Goal: Task Accomplishment & Management: Manage account settings

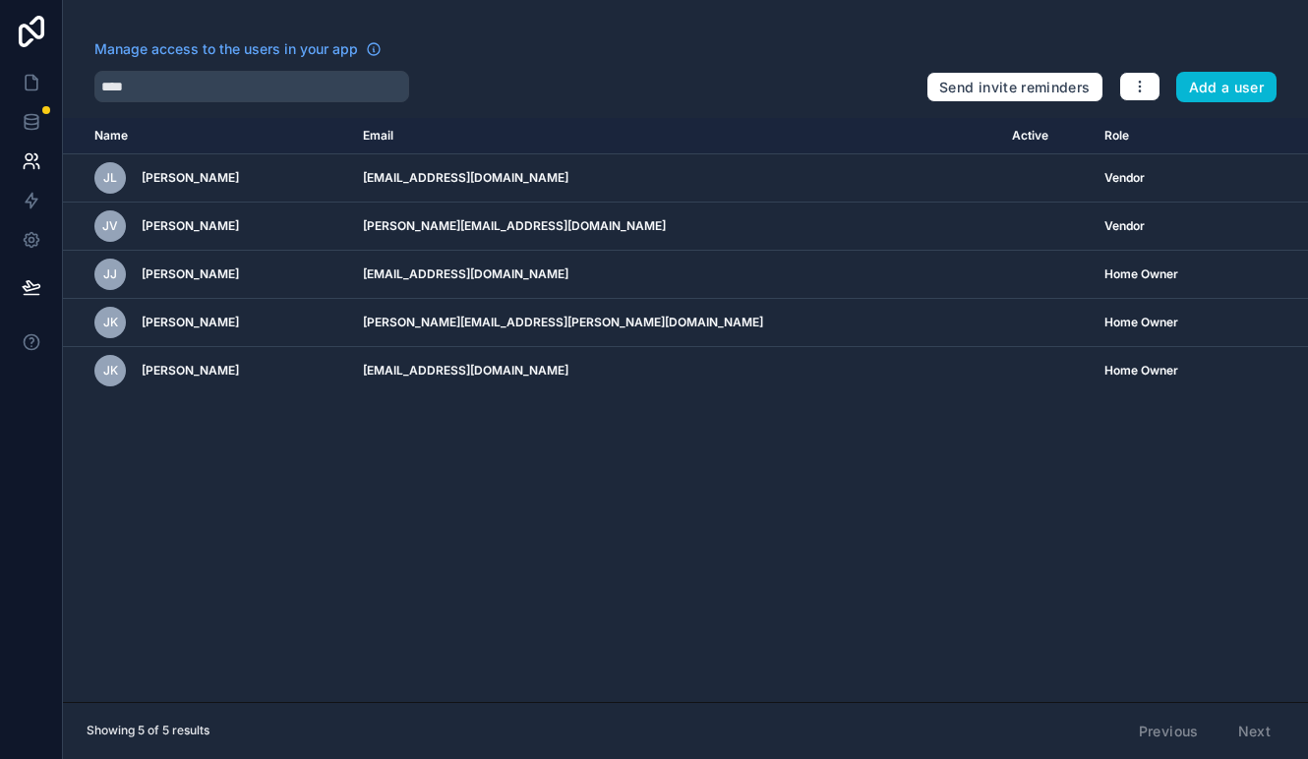
click at [195, 130] on th "Name" at bounding box center [207, 136] width 288 height 36
click at [516, 47] on div "Manage access to the users in your app" at bounding box center [502, 54] width 816 height 31
click at [30, 82] on icon at bounding box center [32, 83] width 20 height 20
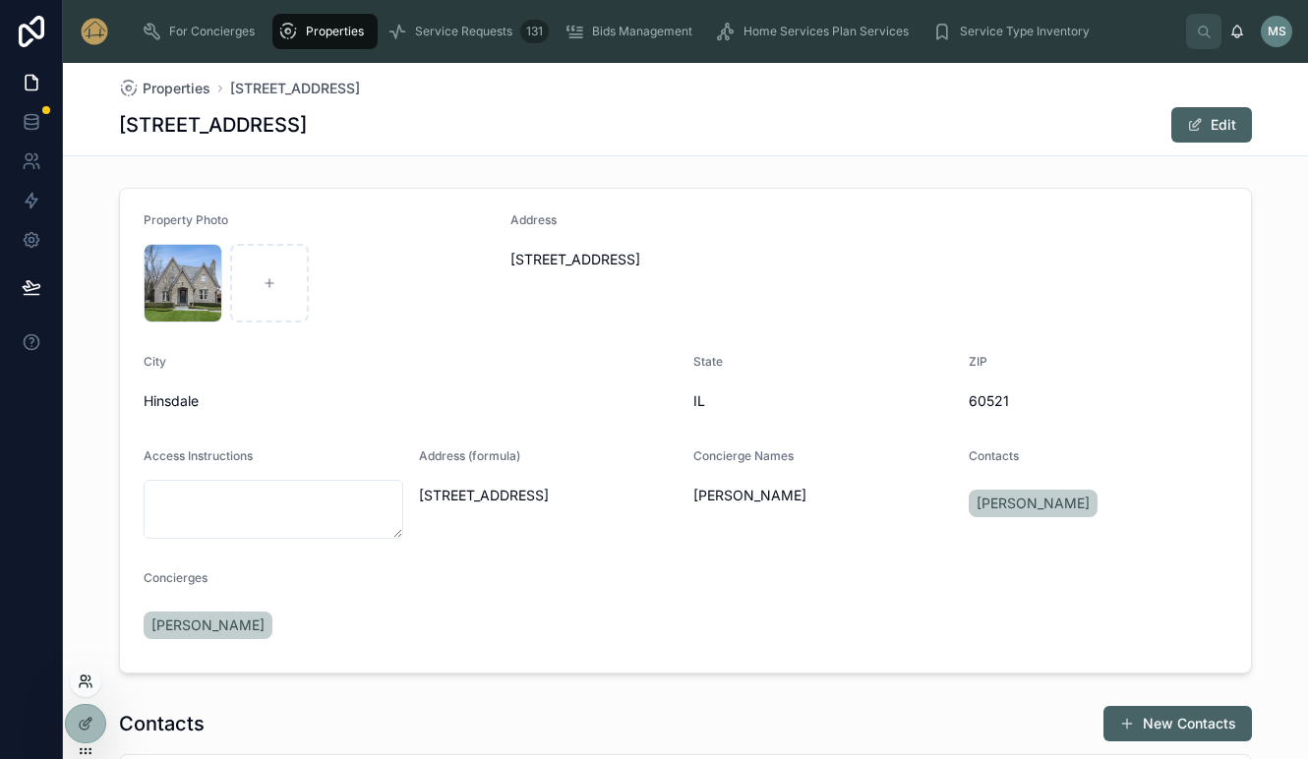
click at [86, 681] on icon at bounding box center [86, 681] width 16 height 16
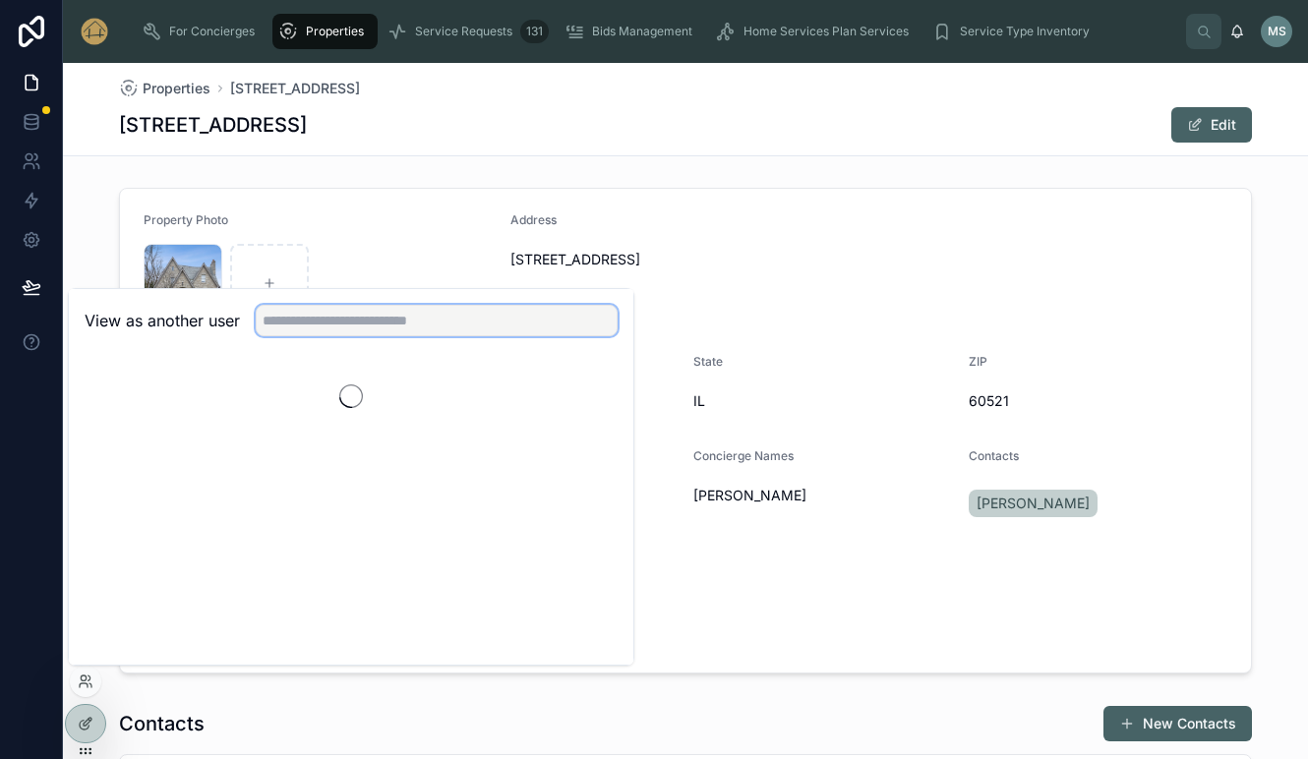
click at [362, 322] on input "text" at bounding box center [437, 320] width 362 height 31
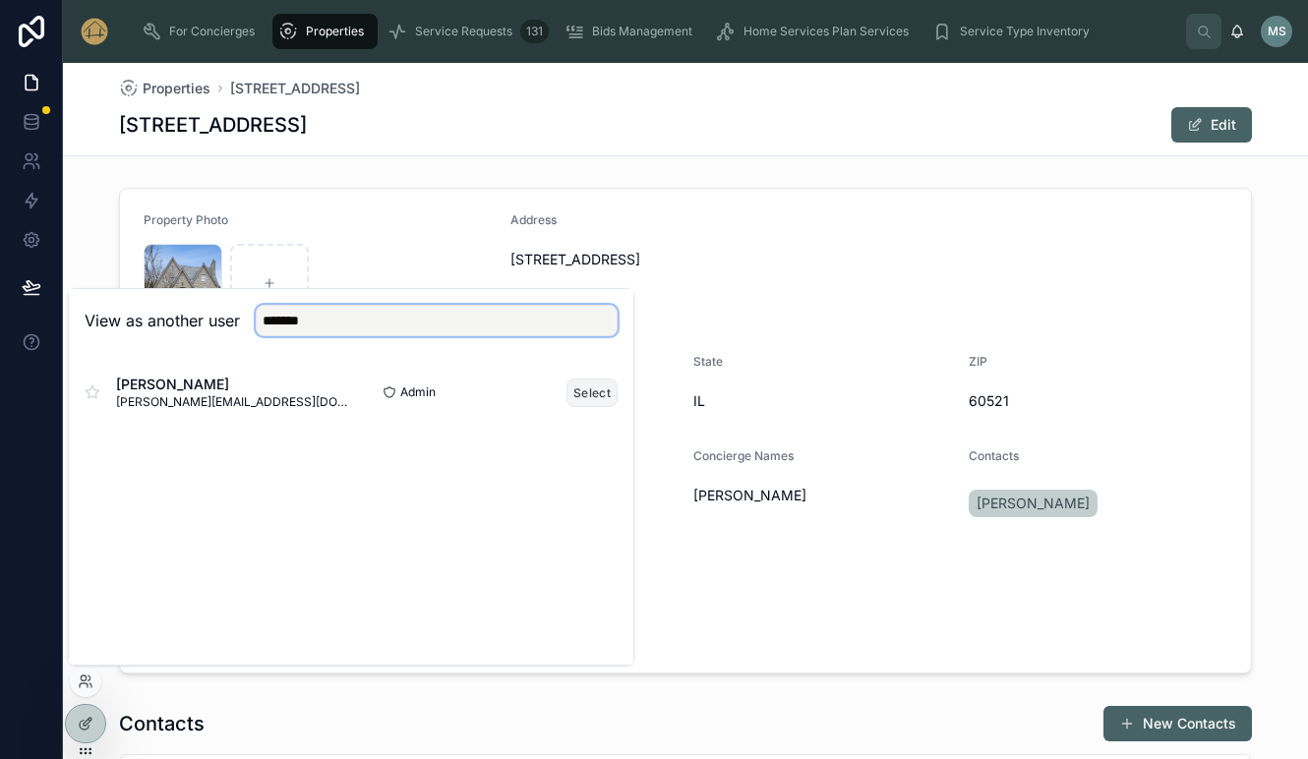
type input "*******"
click at [586, 394] on button "Select" at bounding box center [591, 392] width 51 height 29
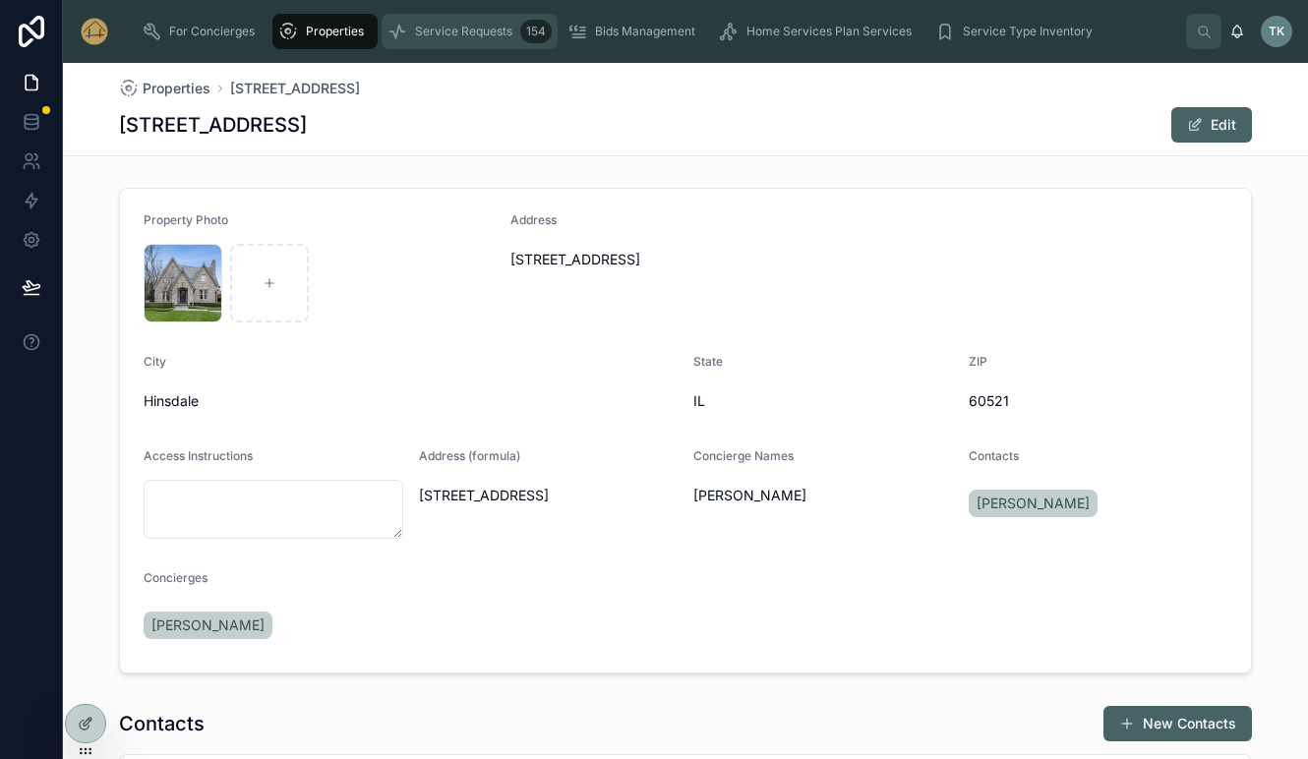
click at [455, 38] on span "Service Requests" at bounding box center [463, 32] width 97 height 16
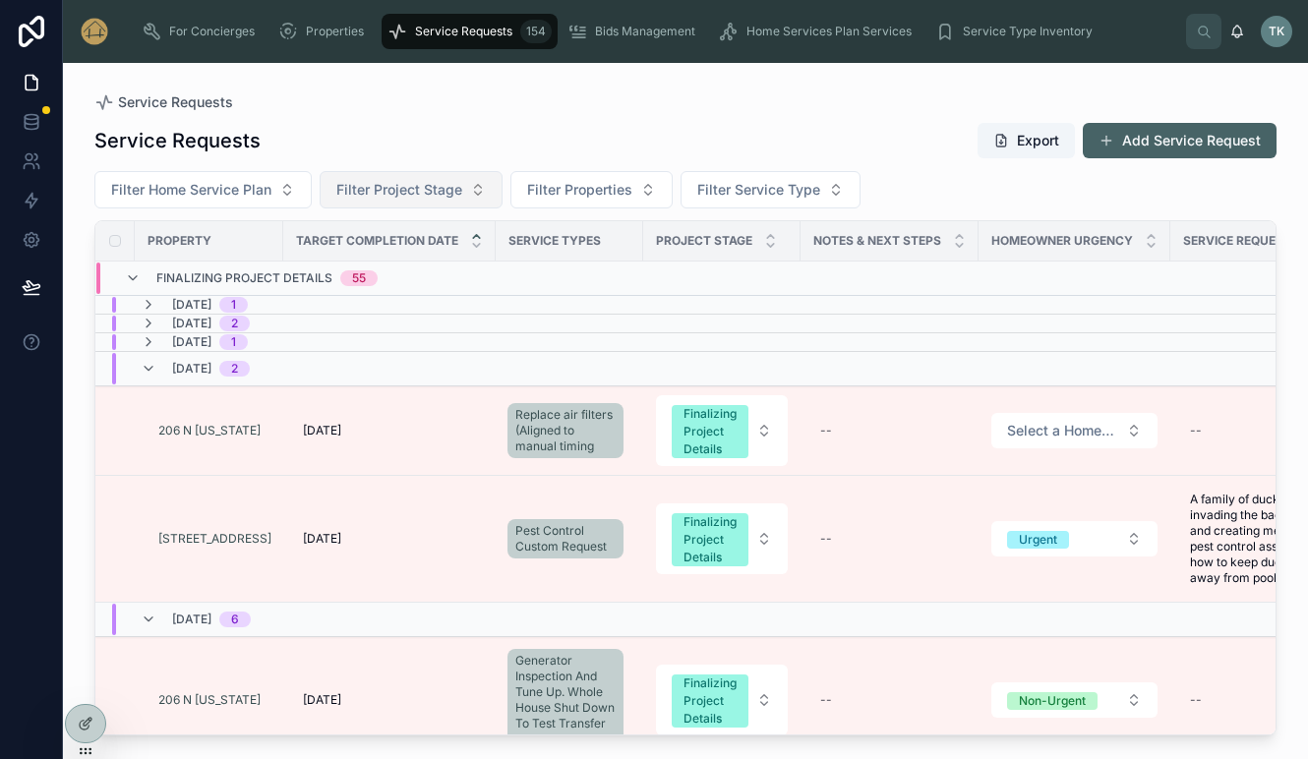
click at [476, 190] on button "Filter Project Stage" at bounding box center [411, 189] width 183 height 37
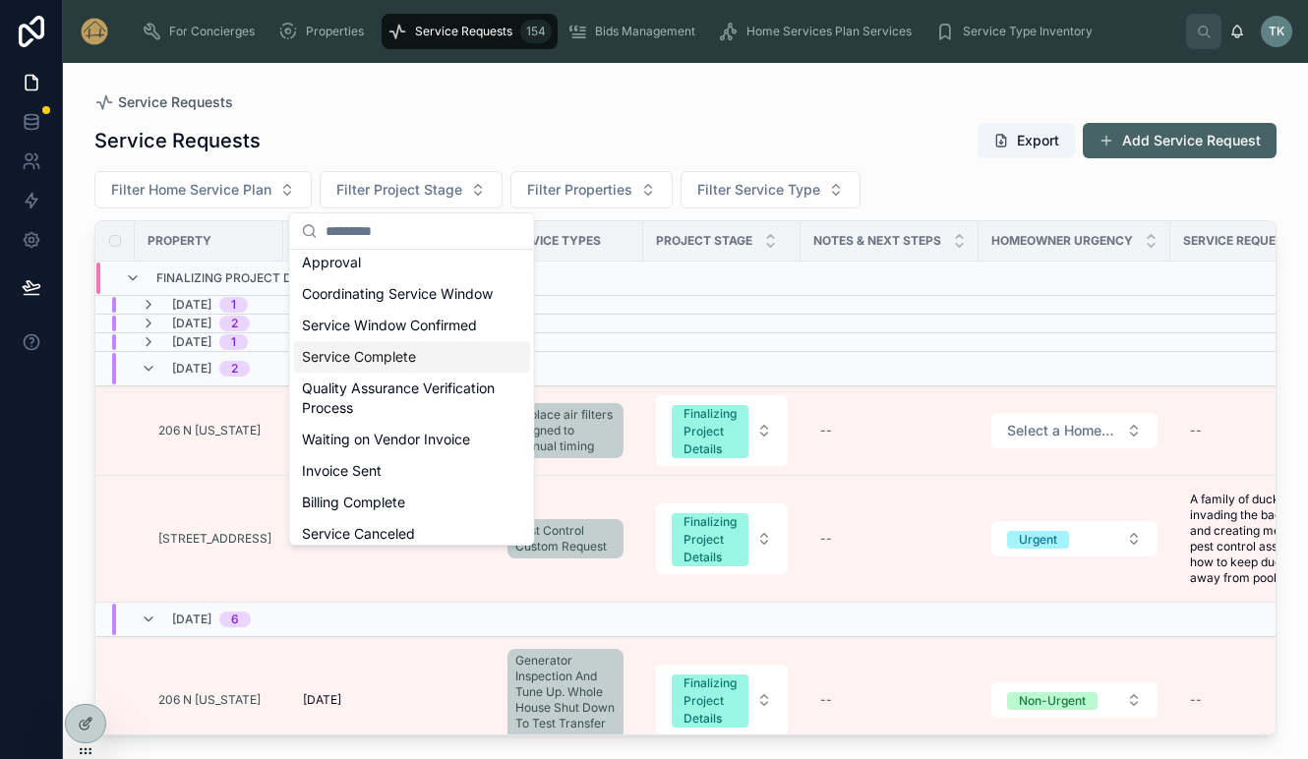
scroll to position [98, 0]
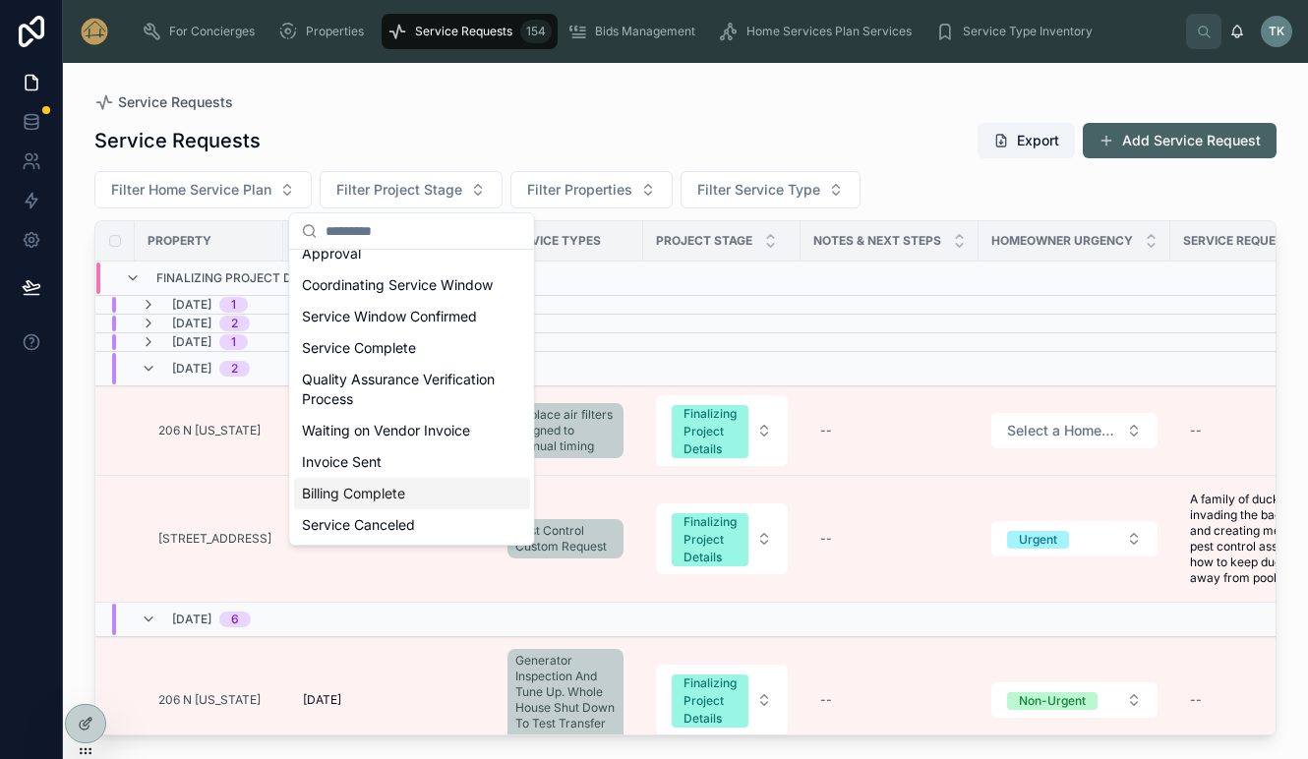
click at [428, 506] on div "Billing Complete" at bounding box center [412, 493] width 236 height 31
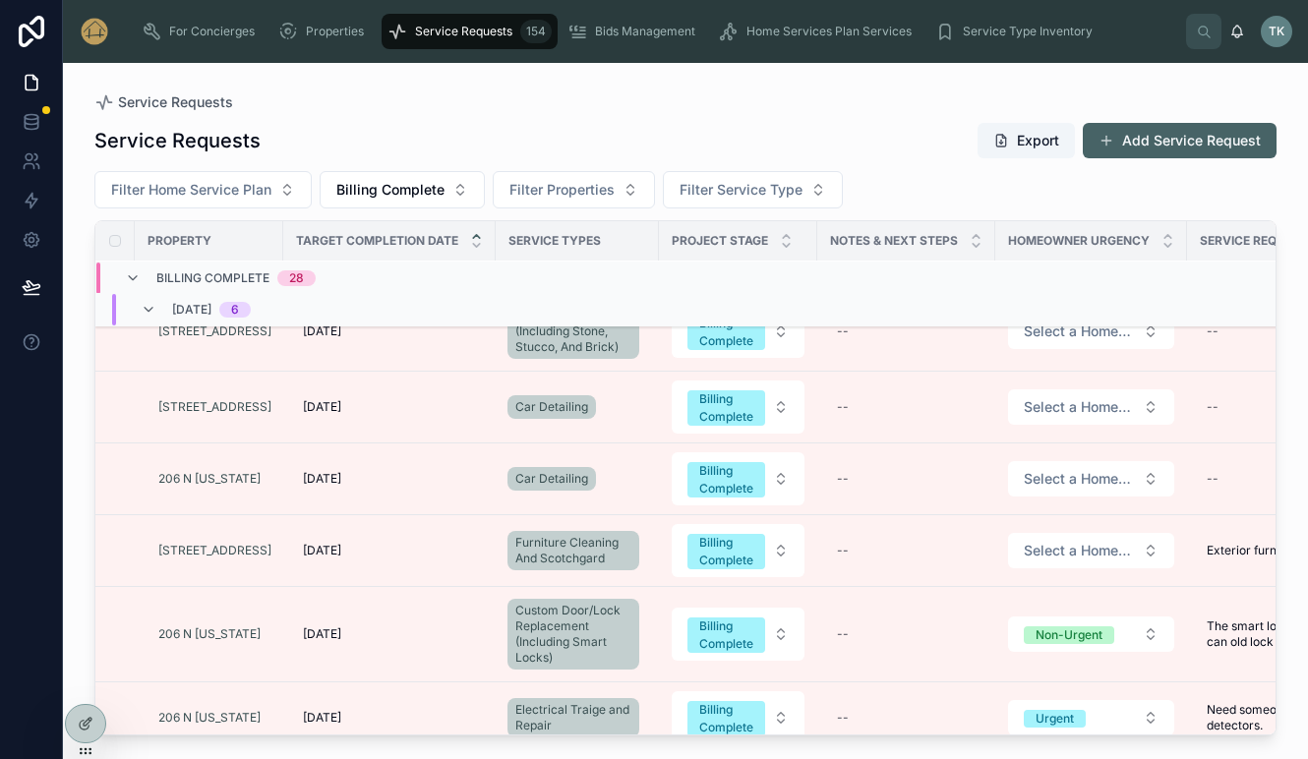
scroll to position [203, 0]
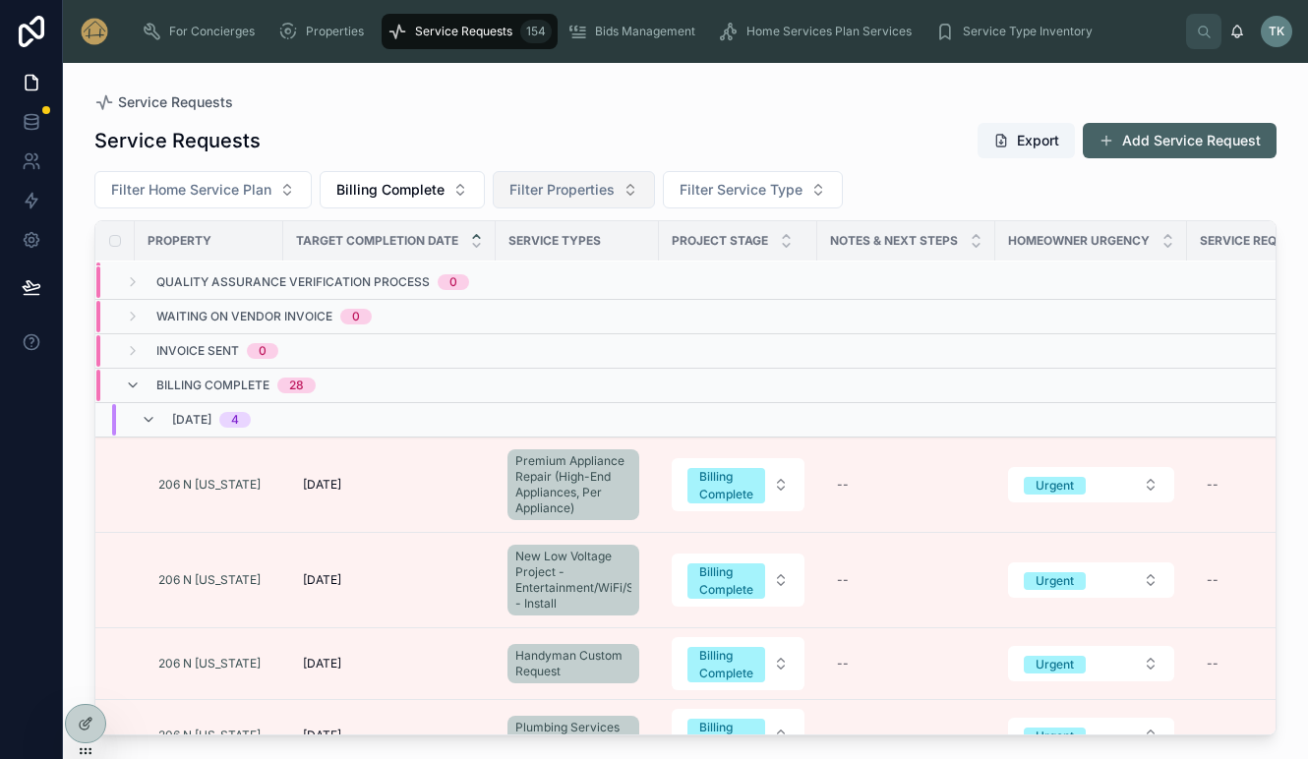
click at [637, 195] on button "Filter Properties" at bounding box center [574, 189] width 162 height 37
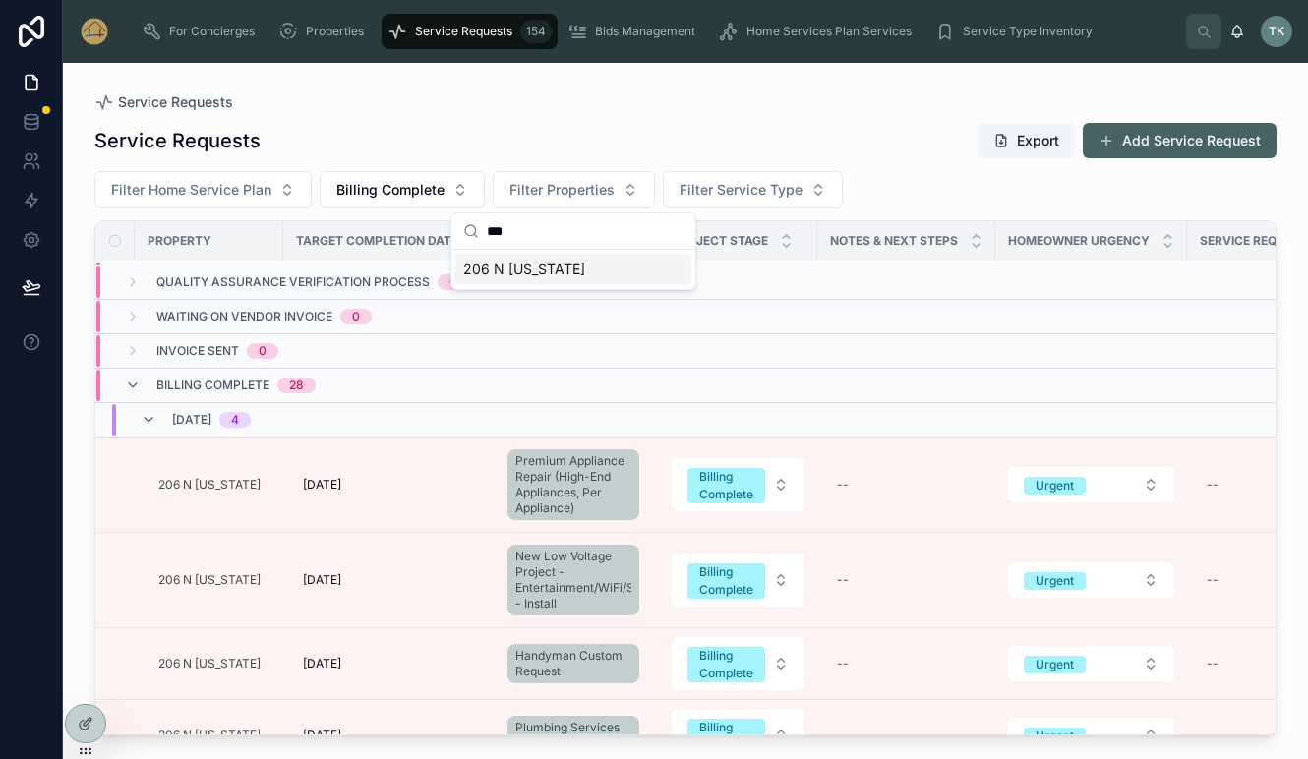
type input "***"
click at [563, 275] on span "206 N Washington" at bounding box center [524, 270] width 122 height 20
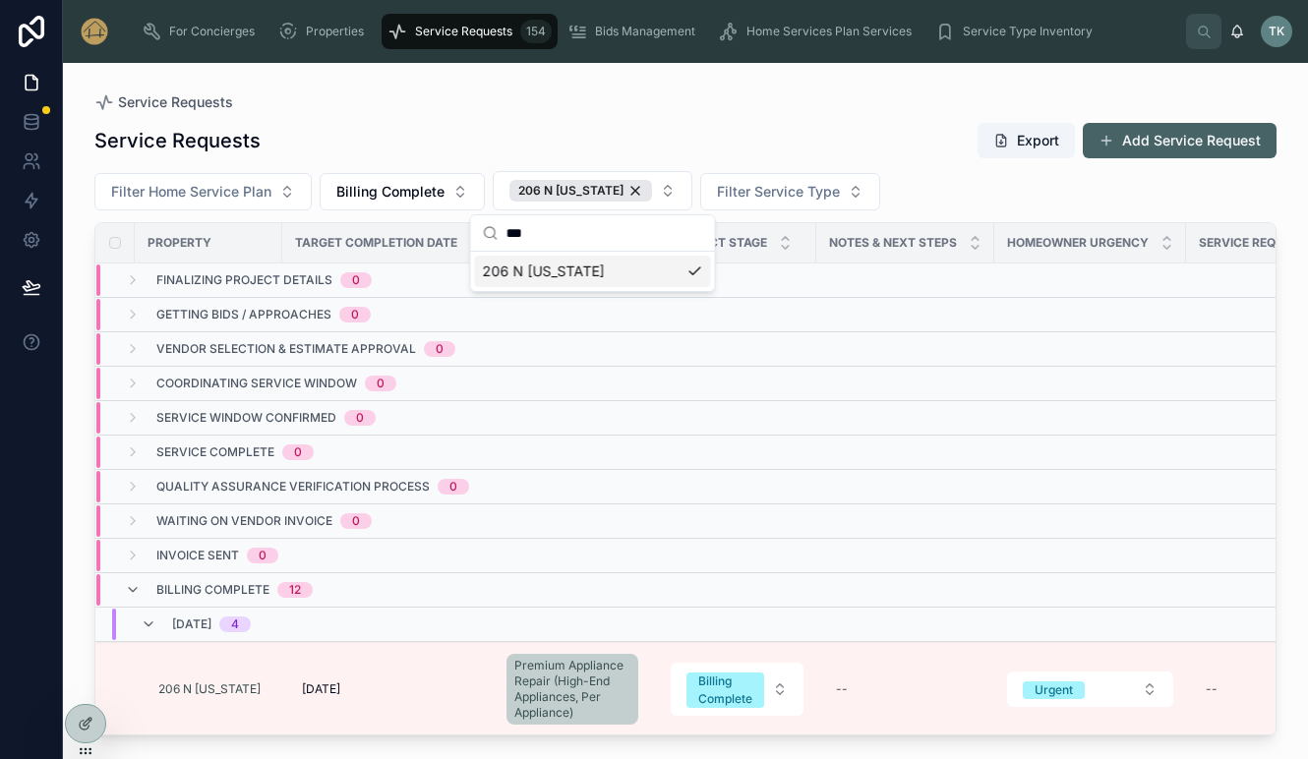
scroll to position [140, 0]
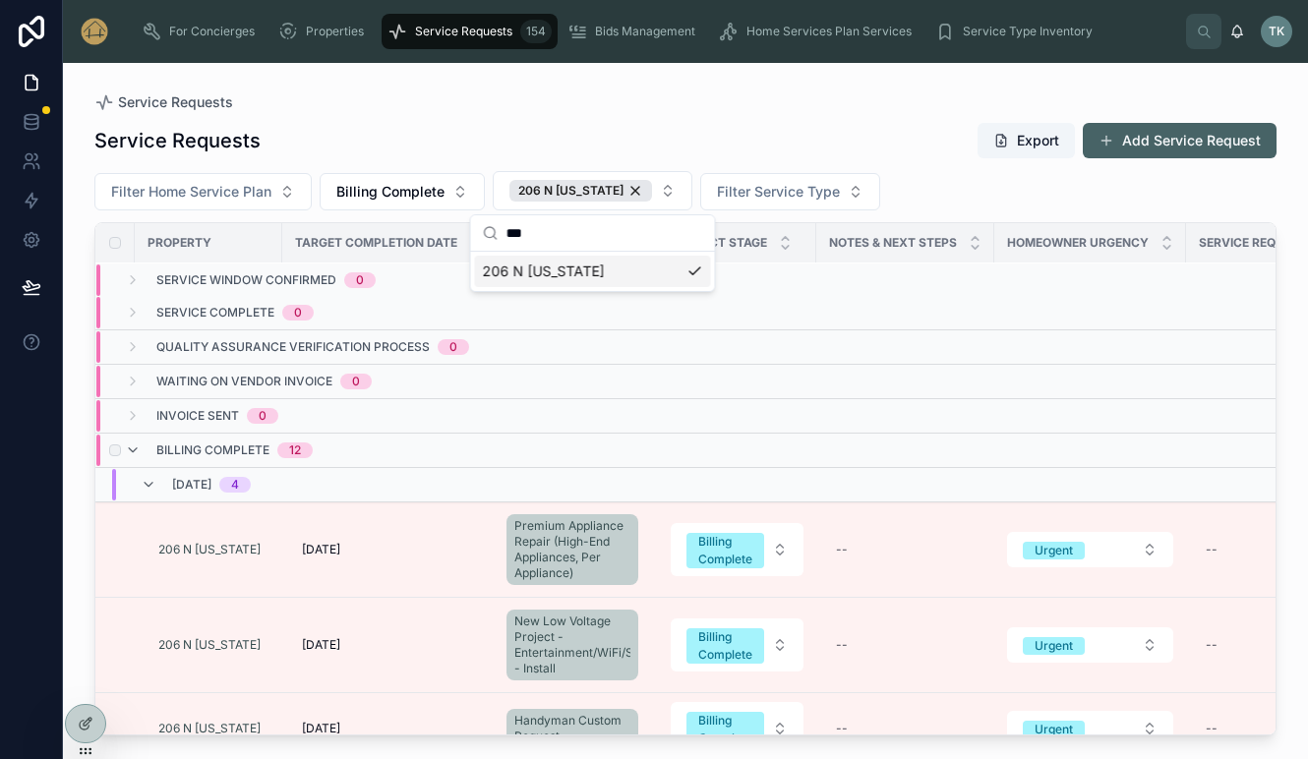
click at [828, 454] on td at bounding box center [905, 451] width 178 height 34
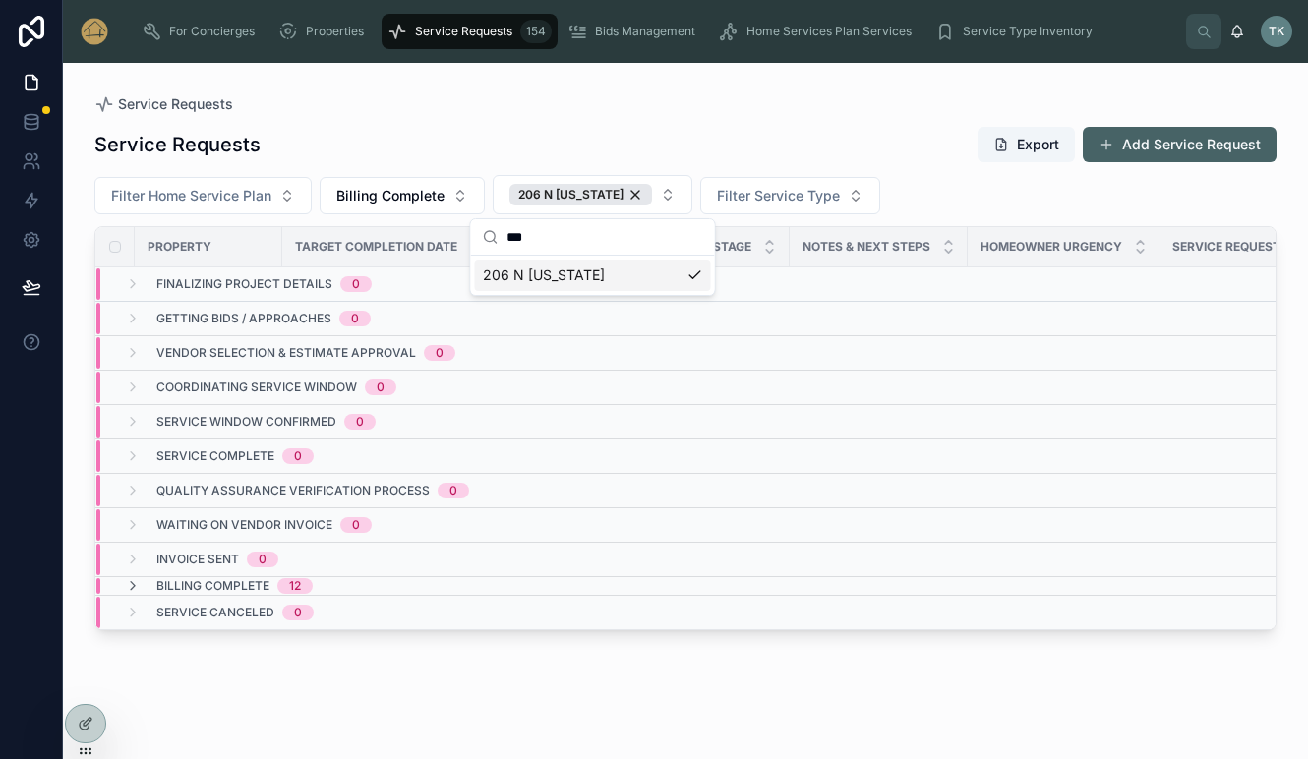
scroll to position [0, 0]
